Goal: Task Accomplishment & Management: Manage account settings

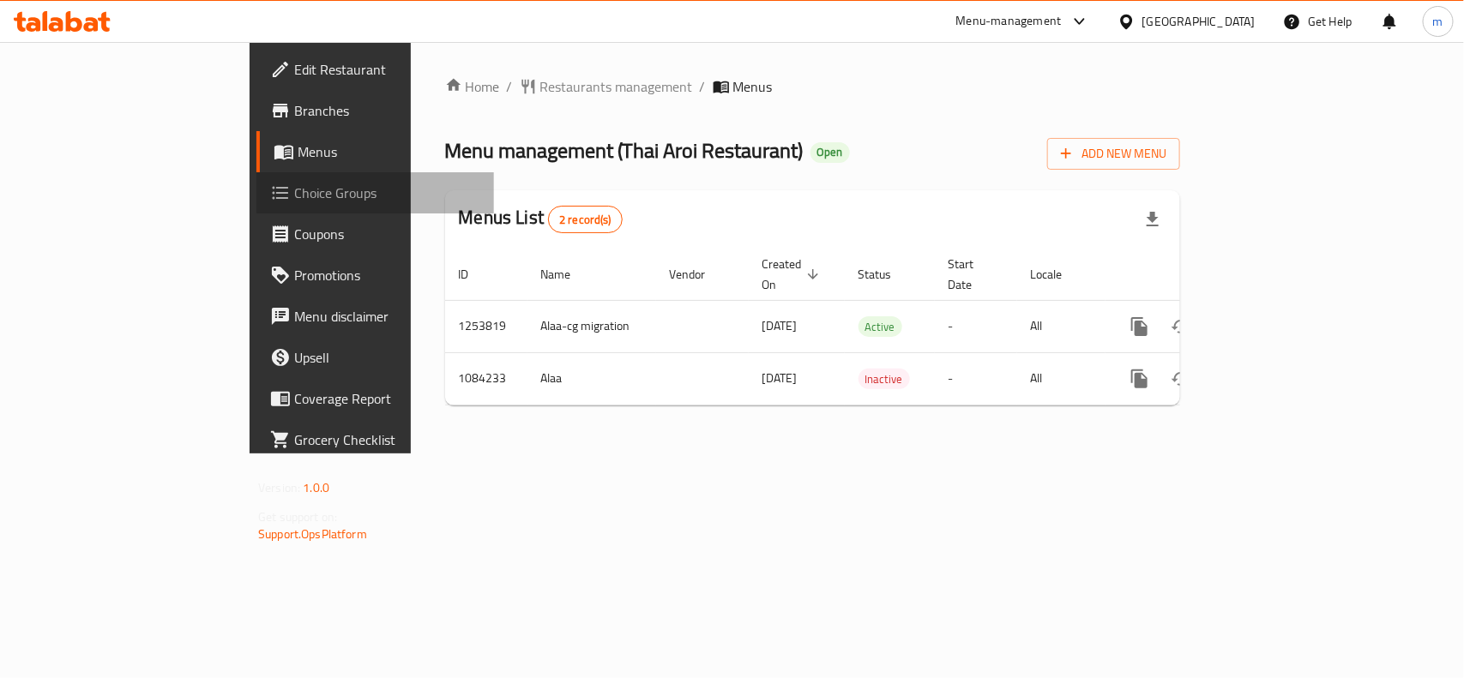
click at [294, 202] on span "Choice Groups" at bounding box center [387, 193] width 186 height 21
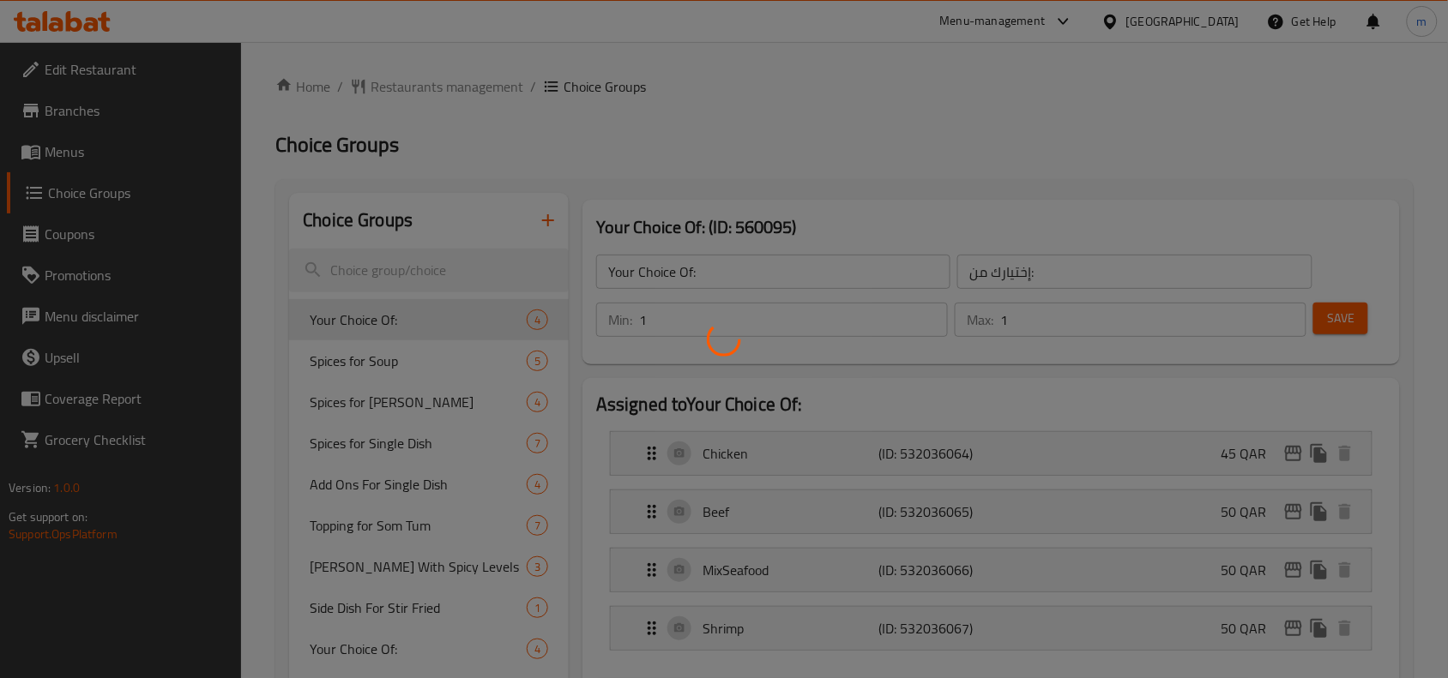
scroll to position [107, 0]
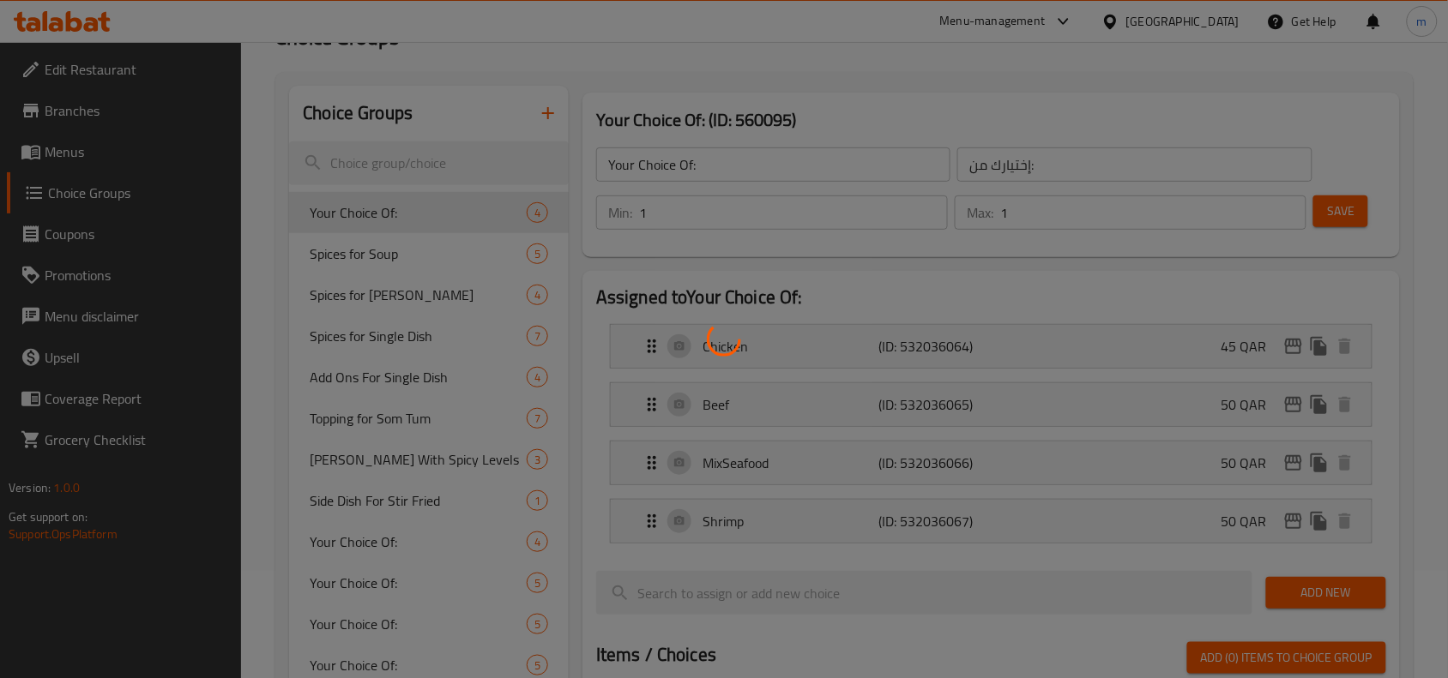
click at [412, 452] on div at bounding box center [724, 339] width 1448 height 678
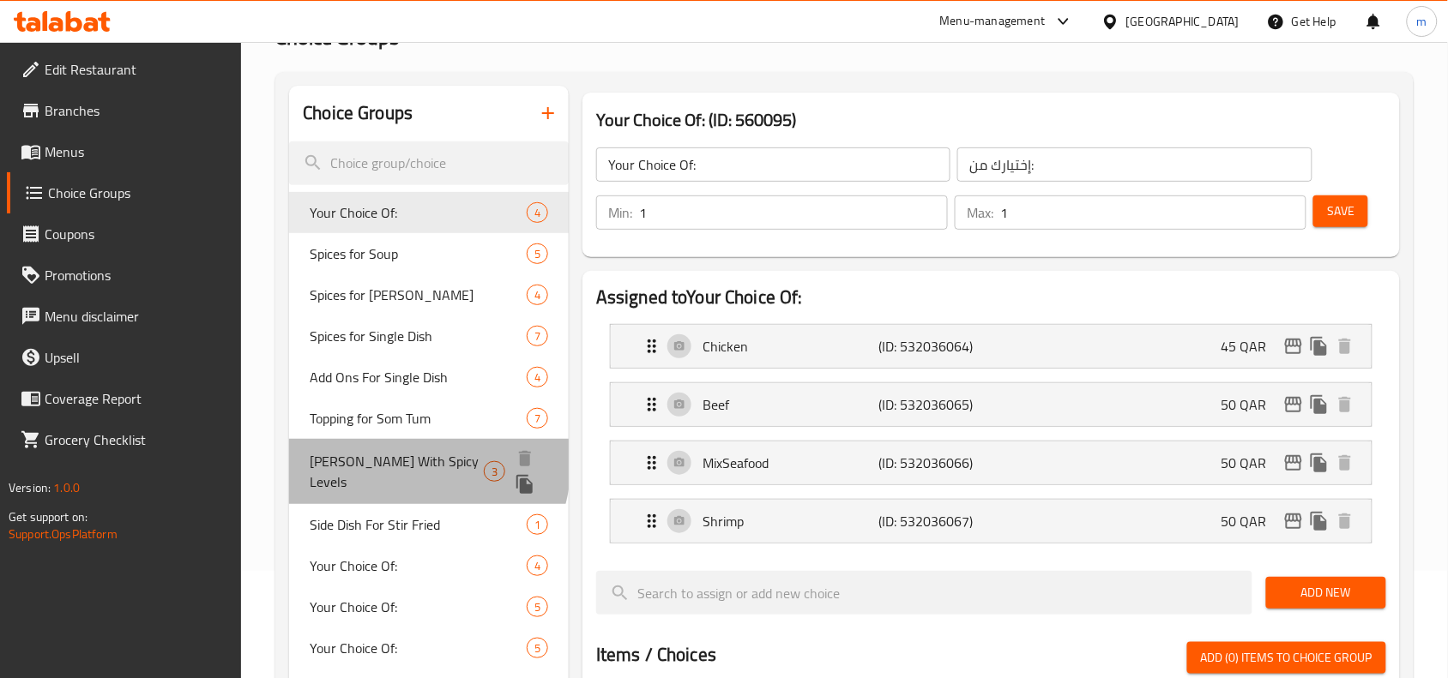
click at [399, 461] on span "[PERSON_NAME] With Spicy Levels" at bounding box center [397, 471] width 174 height 41
type input "[PERSON_NAME] With Spicy Levels"
type input "كاري بمستويات حار"
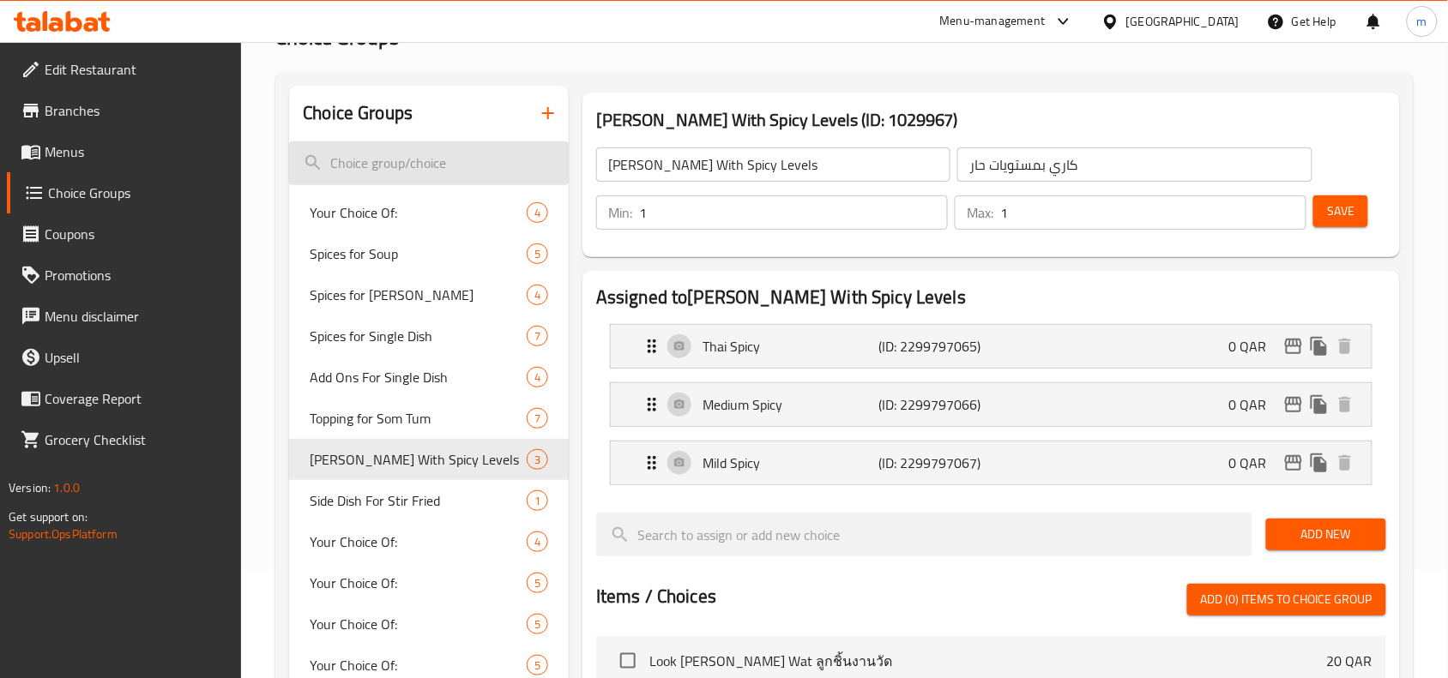
scroll to position [0, 0]
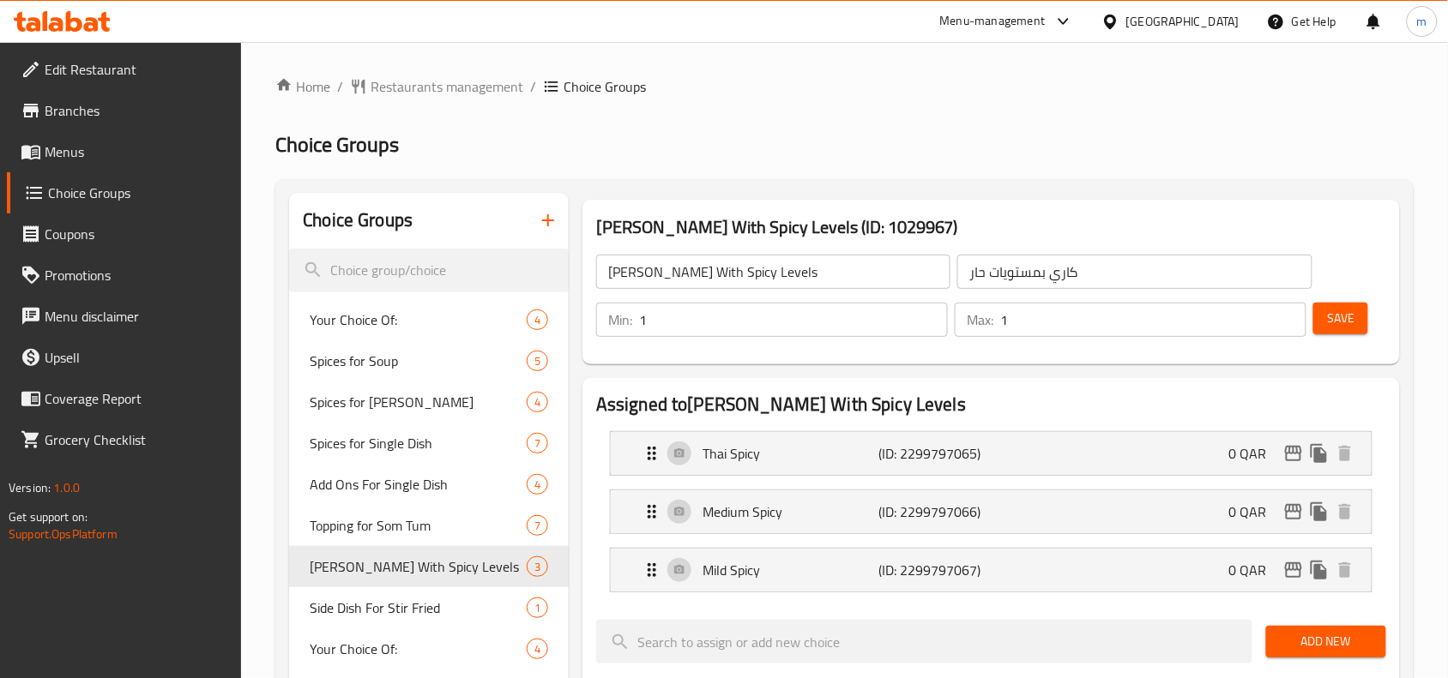
click at [463, 99] on div "Home / Restaurants management / Choice Groups Choice Groups Choice Groups Your …" at bounding box center [844, 687] width 1138 height 1222
click at [461, 94] on span "Restaurants management" at bounding box center [447, 86] width 153 height 21
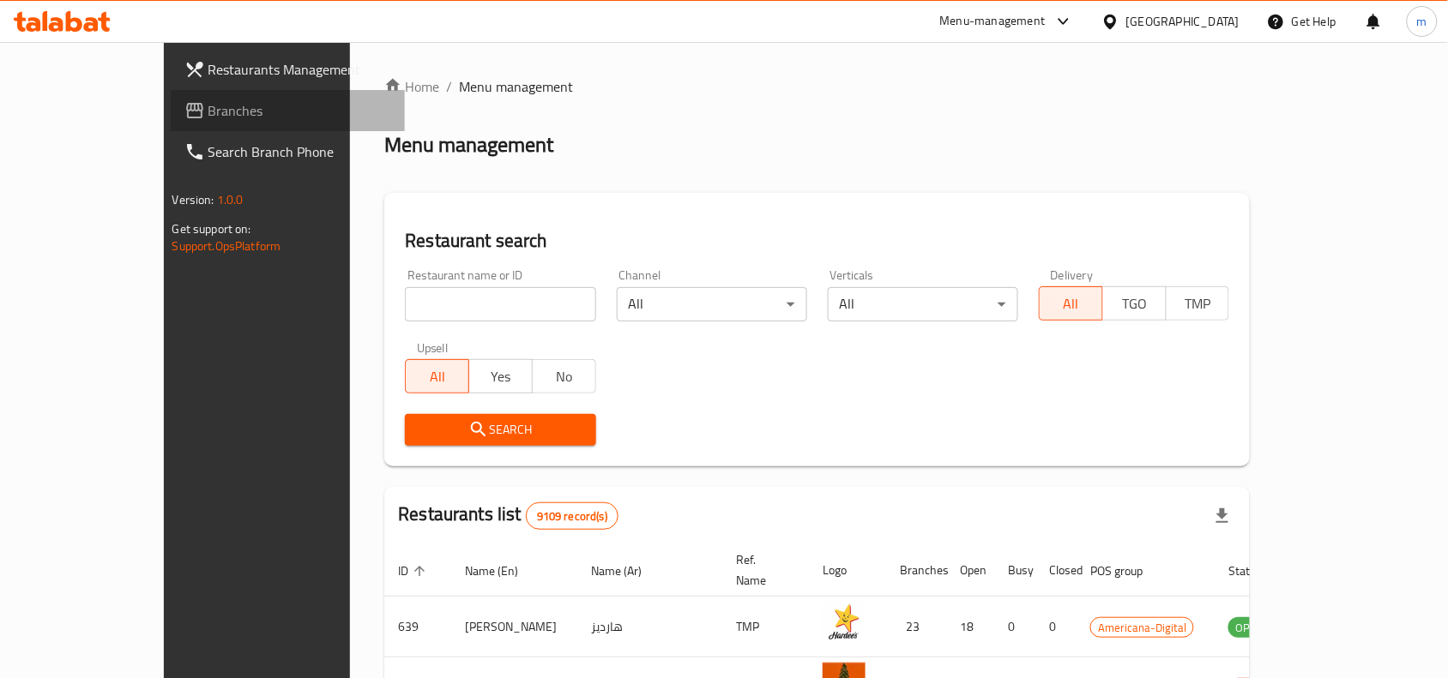
click at [208, 110] on span "Branches" at bounding box center [300, 110] width 184 height 21
